Goal: Information Seeking & Learning: Check status

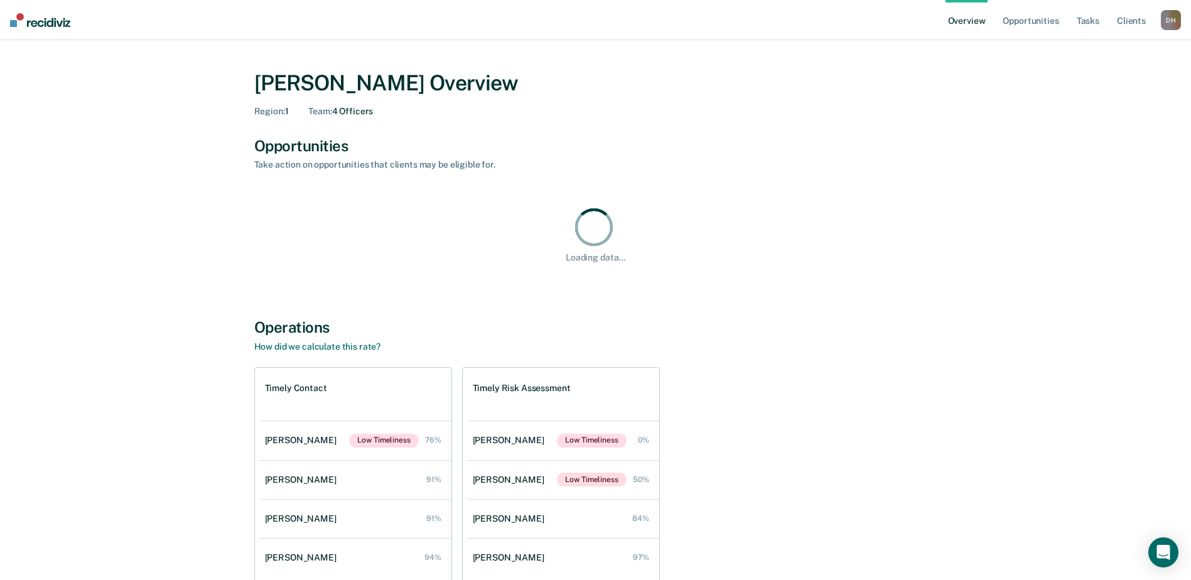
scroll to position [63, 0]
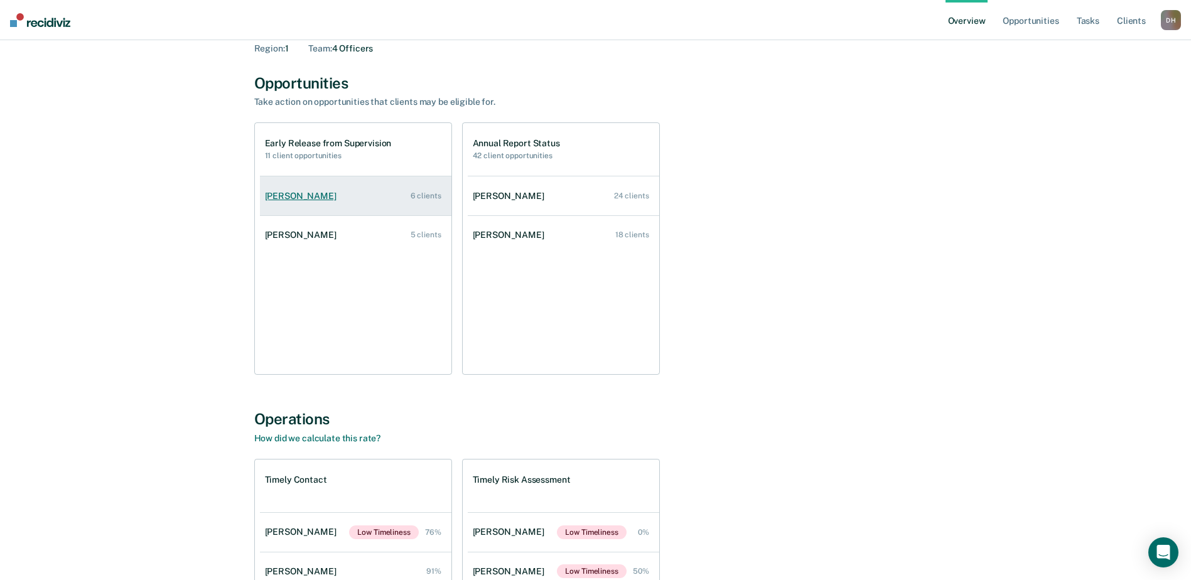
click at [299, 192] on div "[PERSON_NAME]" at bounding box center [303, 196] width 77 height 11
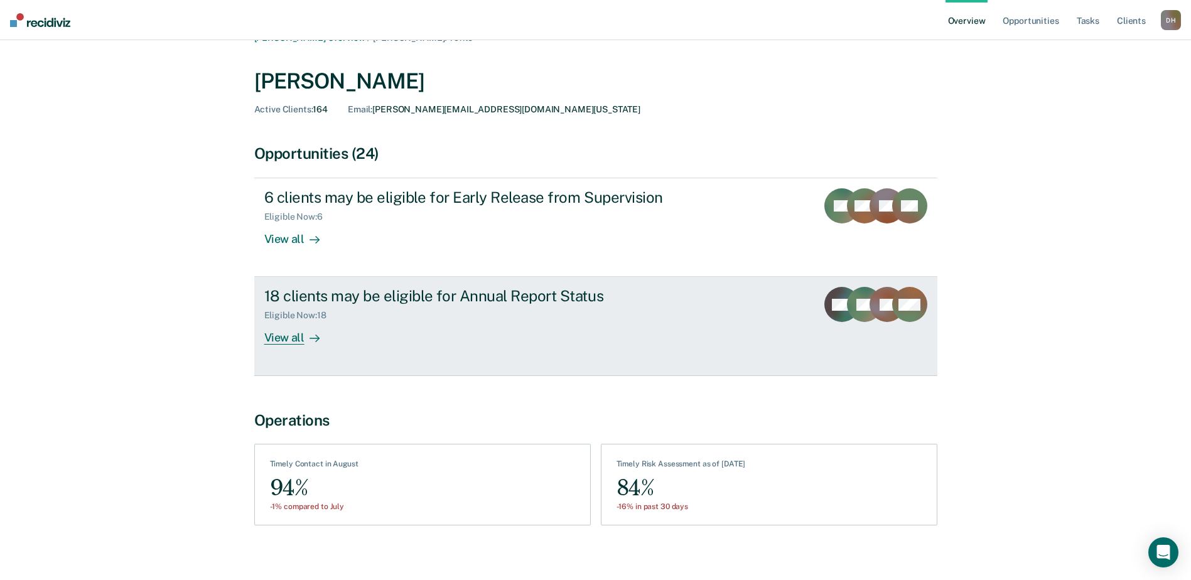
scroll to position [33, 0]
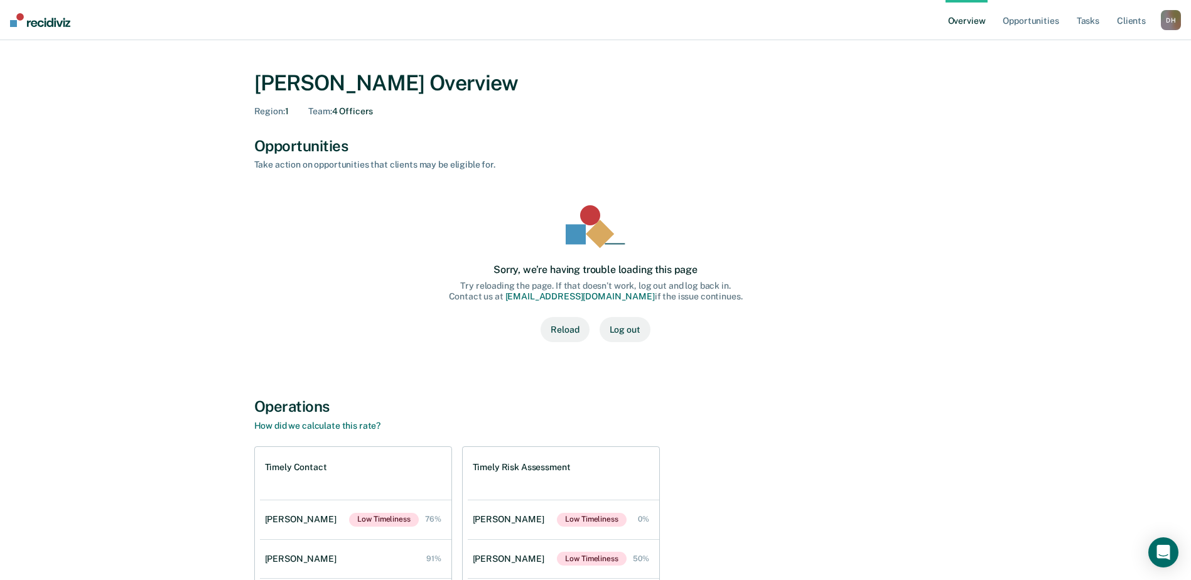
click at [570, 335] on button "Reload" at bounding box center [565, 329] width 48 height 25
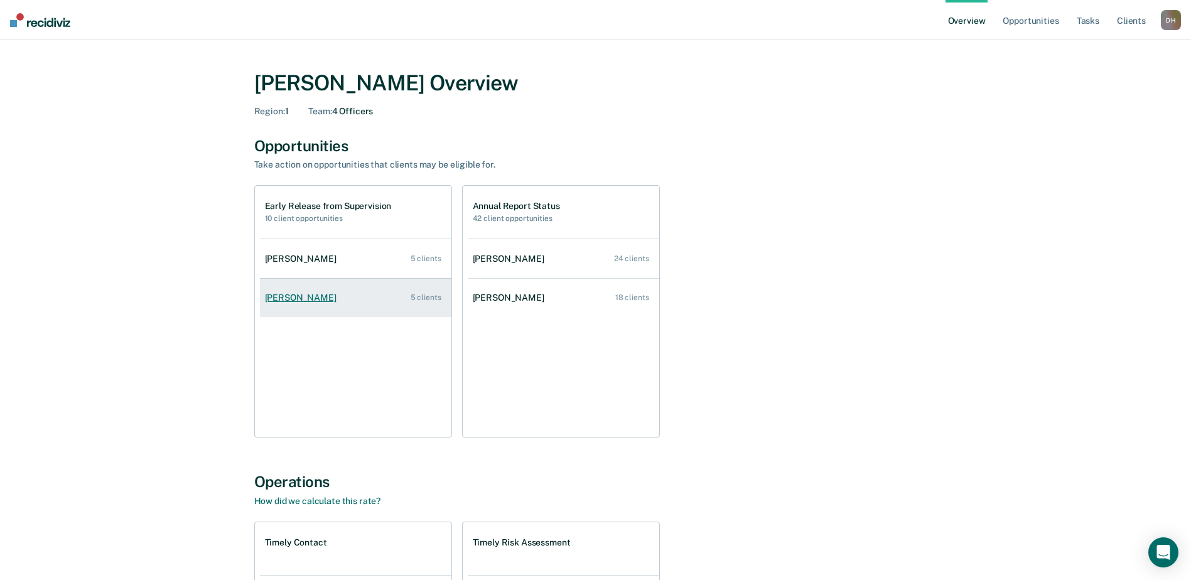
click at [301, 302] on div "[PERSON_NAME]" at bounding box center [303, 298] width 77 height 11
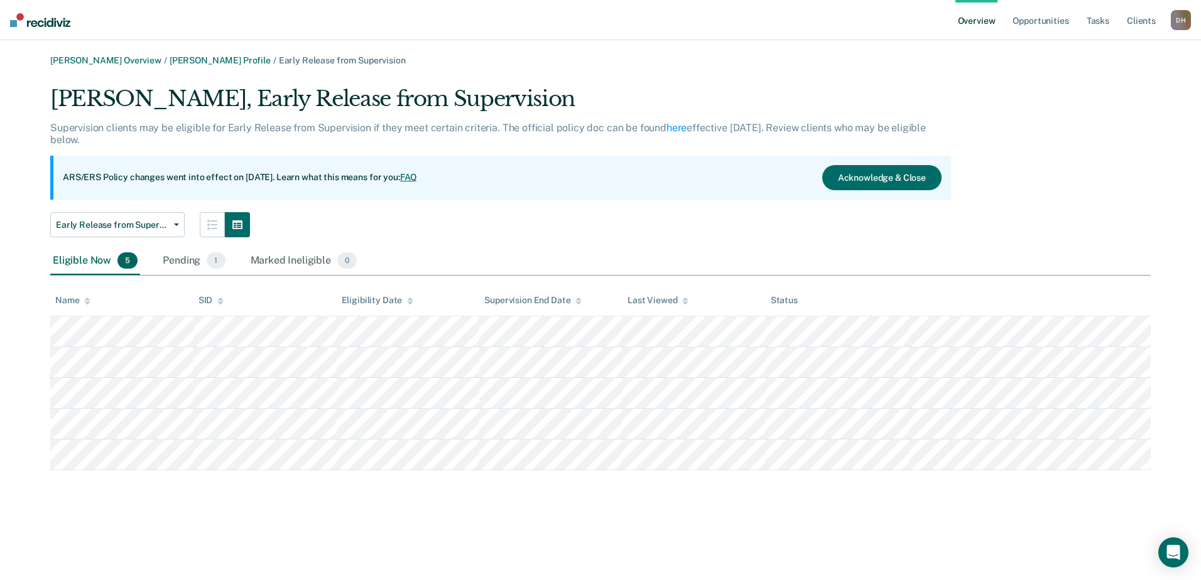
drag, startPoint x: 26, startPoint y: 153, endPoint x: 1, endPoint y: 121, distance: 41.6
click at [1, 121] on main "David Hopkins Overview / Natisha Olivella Profile / Early Release from Supervis…" at bounding box center [600, 310] width 1201 height 540
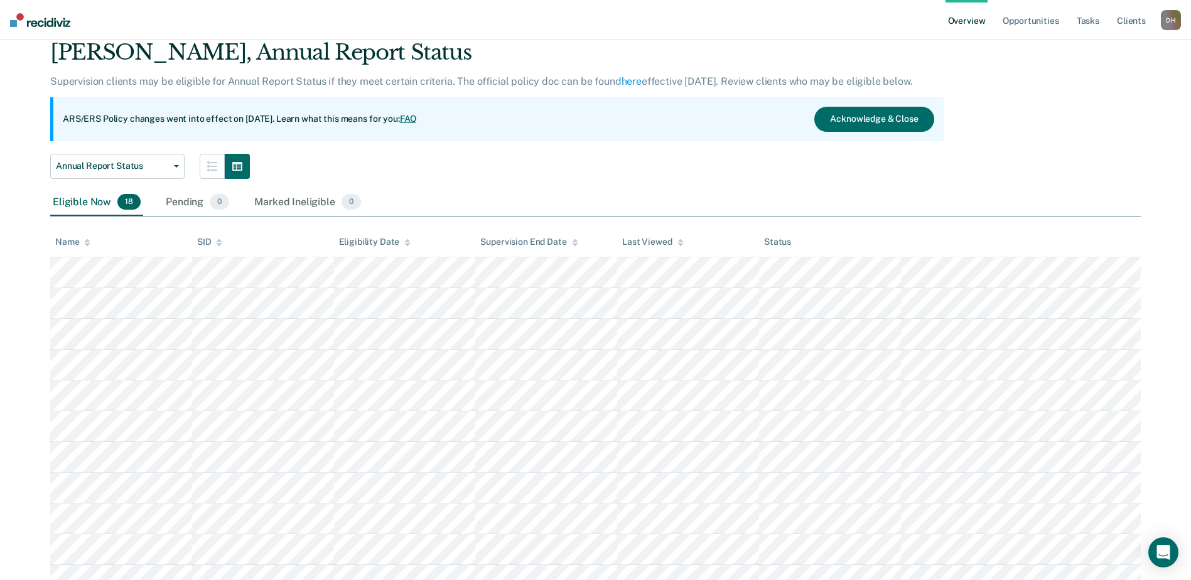
scroll to position [314, 0]
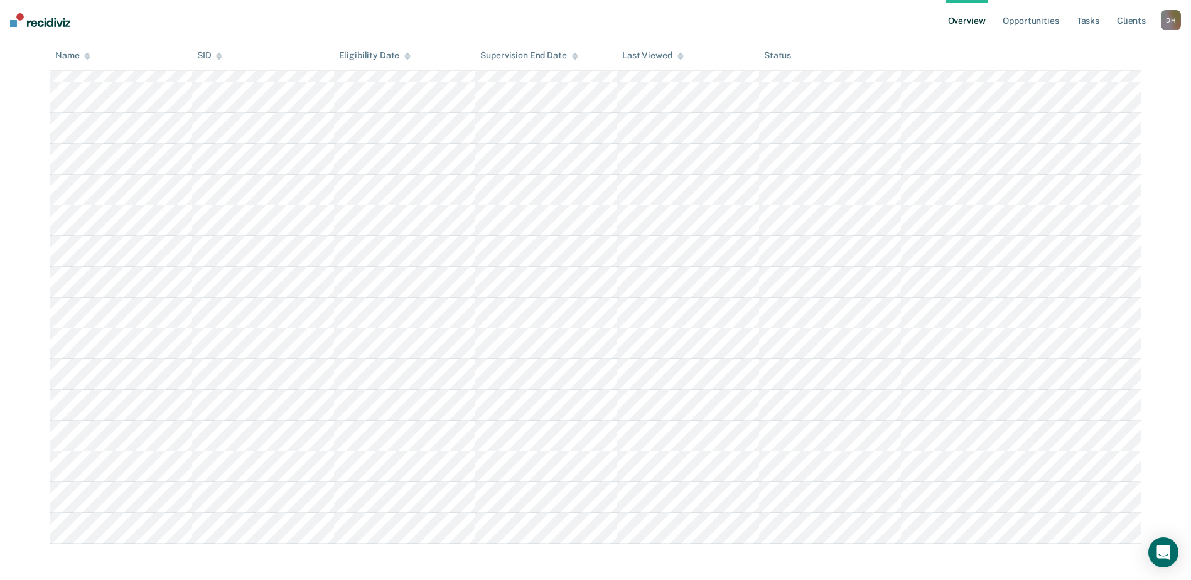
click at [29, 190] on div "David Hopkins Overview / Natisha Olivella Profile / Annual Report Status Natish…" at bounding box center [595, 142] width 1161 height 802
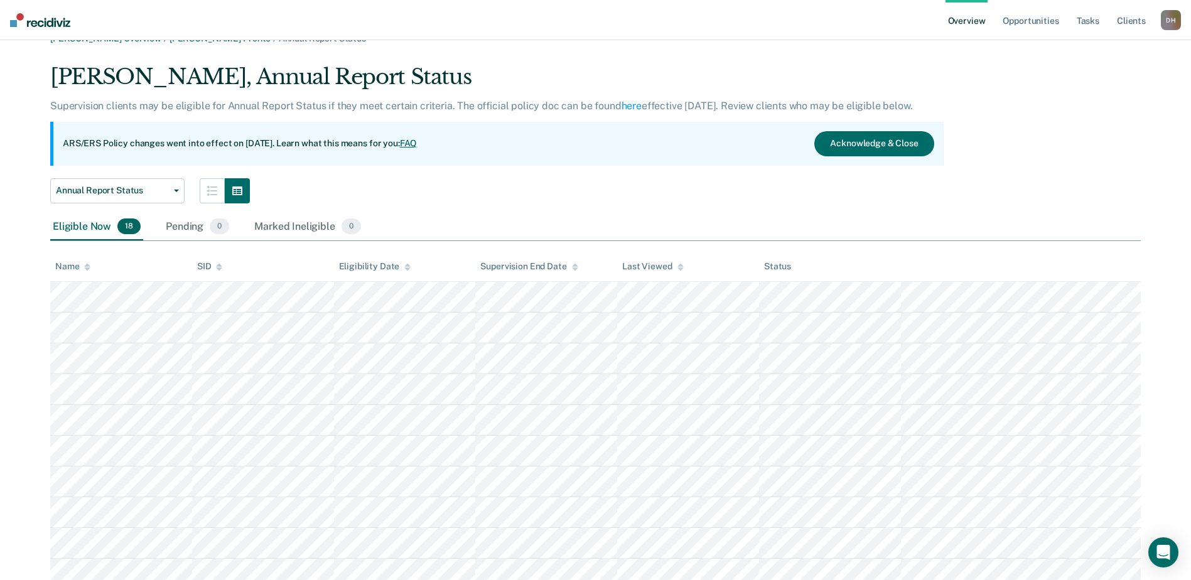
scroll to position [0, 0]
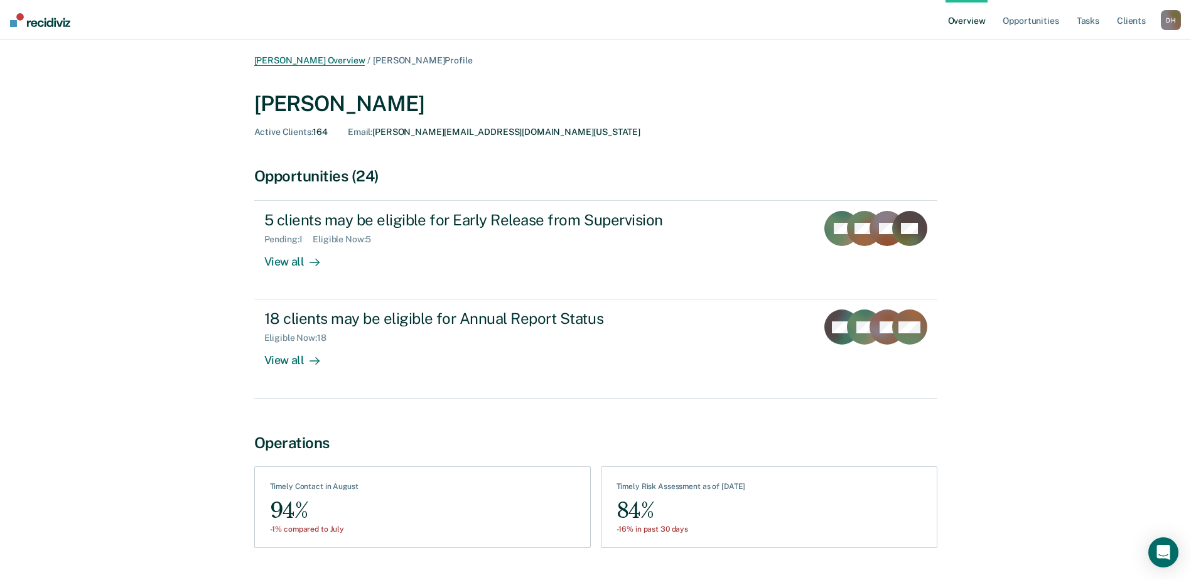
click at [302, 56] on link "[PERSON_NAME] Overview" at bounding box center [309, 60] width 111 height 11
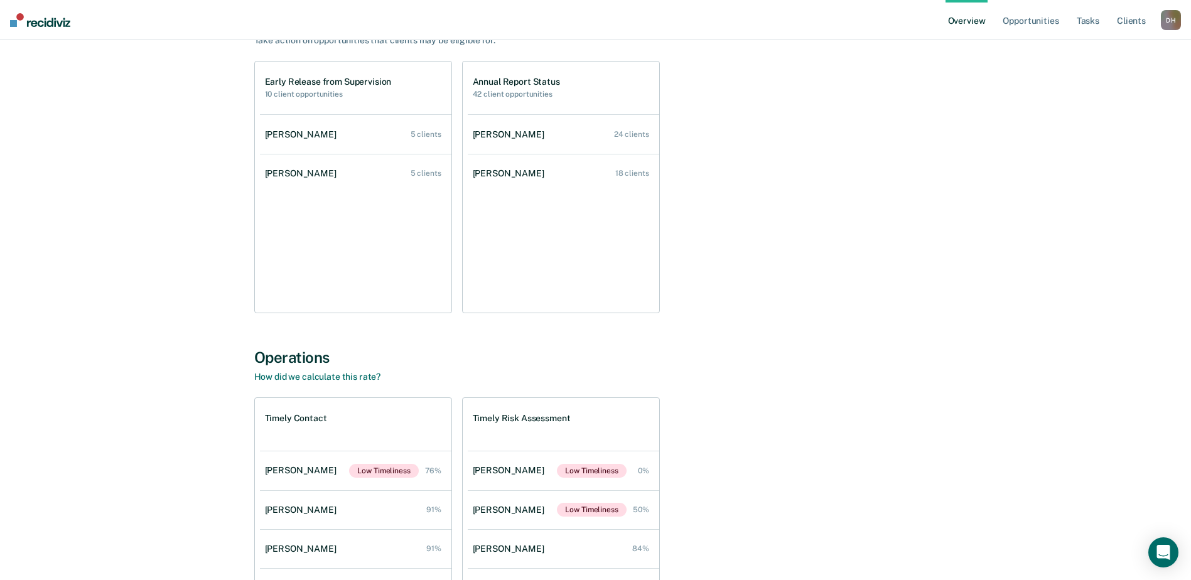
scroll to position [126, 0]
